Goal: Ask a question: Seek information or help from site administrators or community

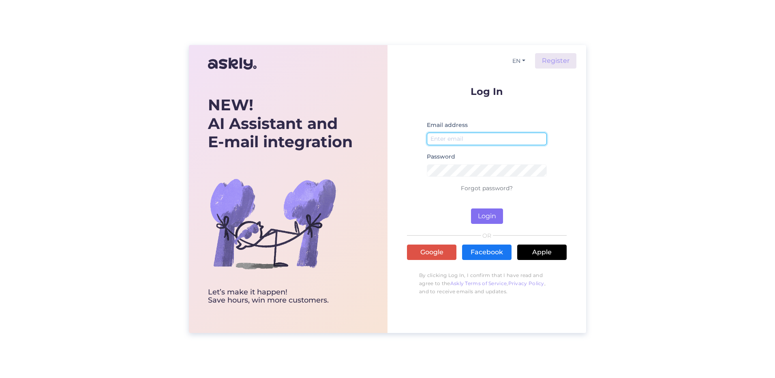
type input "[EMAIL_ADDRESS][DOMAIN_NAME]"
click at [484, 214] on button "Login" at bounding box center [487, 215] width 32 height 15
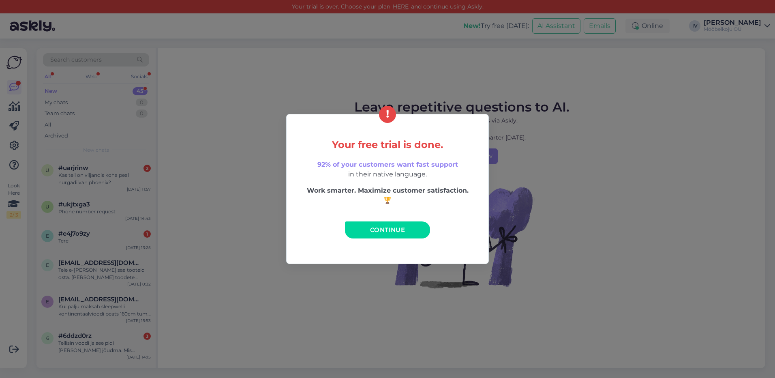
click at [387, 230] on span "Continue" at bounding box center [387, 230] width 35 height 8
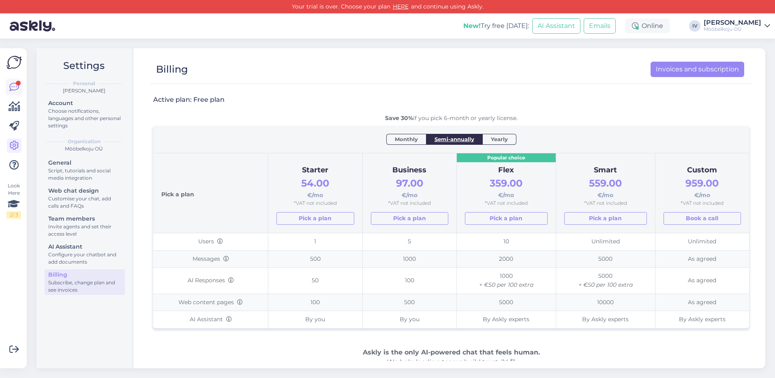
click at [16, 84] on div at bounding box center [18, 83] width 5 height 5
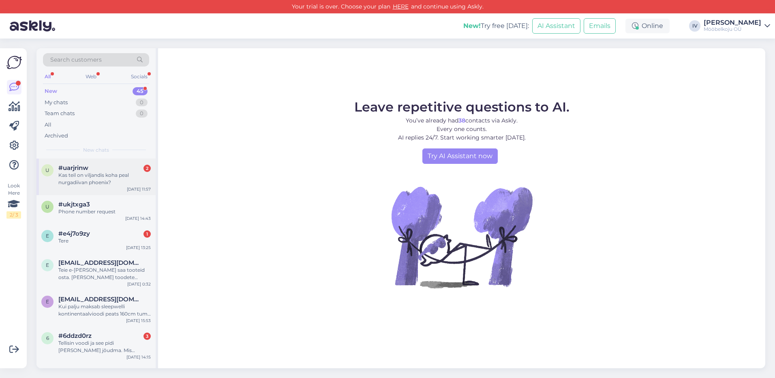
click at [69, 171] on div "Kas teil on viljandis koha peal nurgadiivan phoenix?" at bounding box center [104, 178] width 92 height 15
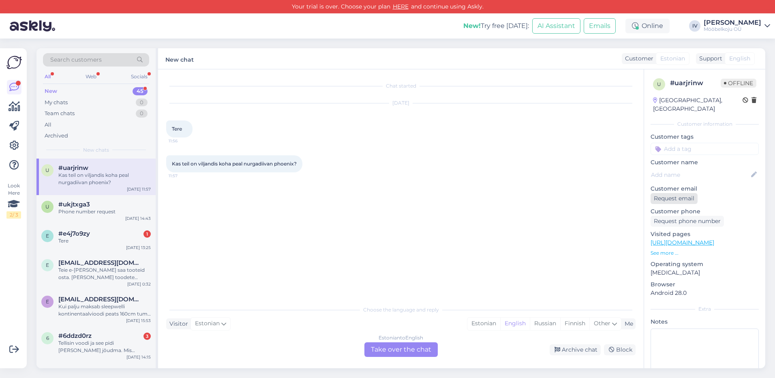
click at [669, 193] on div "Request email" at bounding box center [674, 198] width 47 height 11
